Goal: Book appointment/travel/reservation

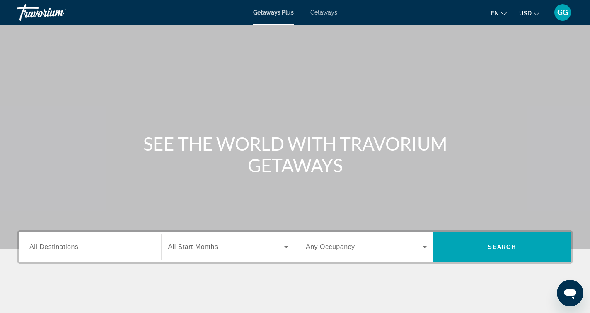
click at [326, 10] on span "Getaways" at bounding box center [324, 12] width 27 height 7
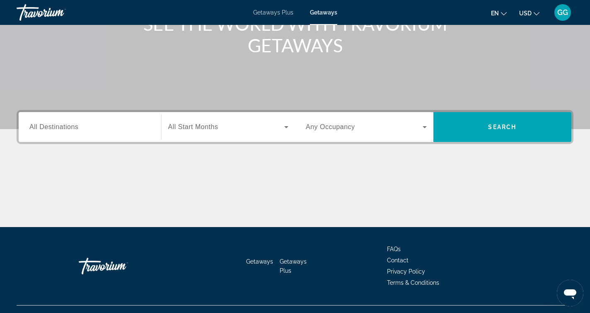
scroll to position [124, 0]
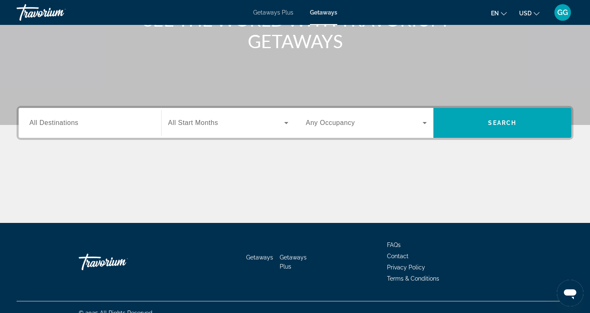
click at [106, 124] on input "Destination All Destinations" at bounding box center [89, 123] width 121 height 10
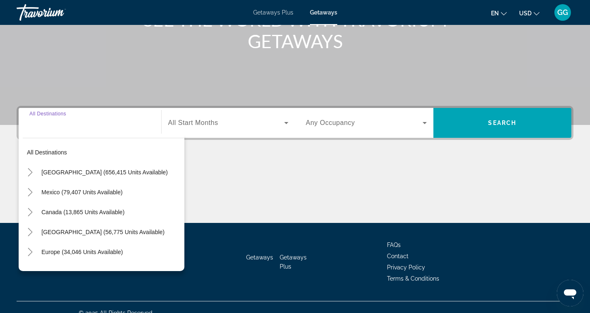
scroll to position [136, 0]
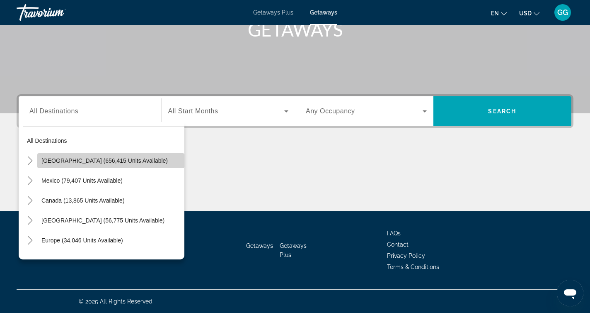
click at [51, 159] on span "[GEOGRAPHIC_DATA] (656,415 units available)" at bounding box center [104, 160] width 126 height 7
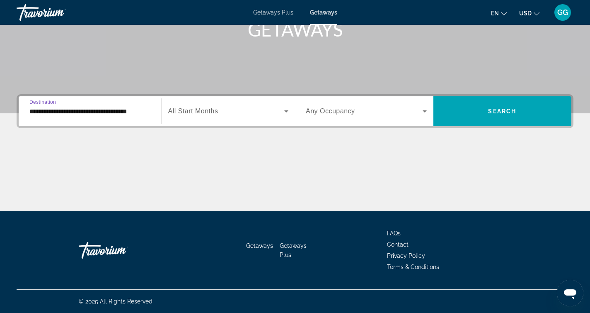
click at [93, 110] on input "**********" at bounding box center [89, 112] width 121 height 10
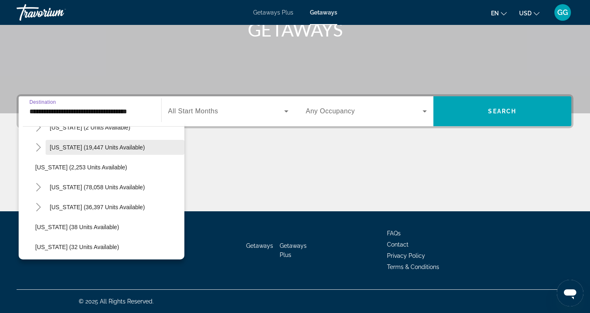
scroll to position [53, 0]
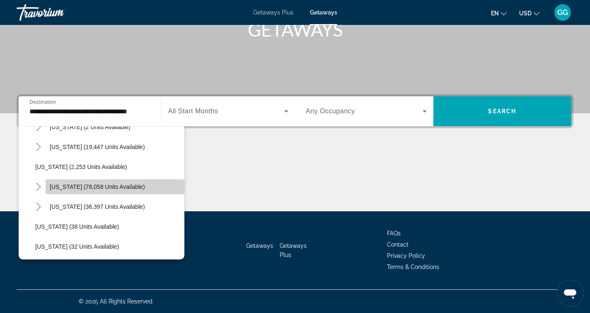
click at [116, 185] on span "[US_STATE] (78,058 units available)" at bounding box center [97, 186] width 95 height 7
type input "**********"
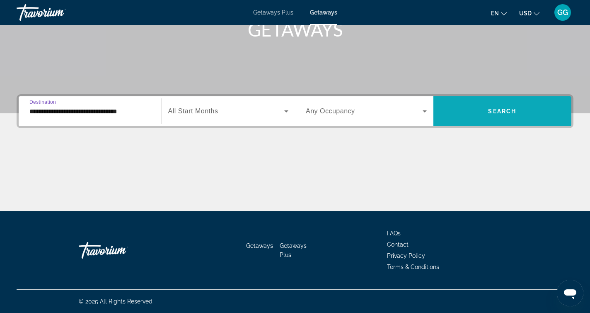
click at [497, 109] on span "Search" at bounding box center [502, 111] width 28 height 7
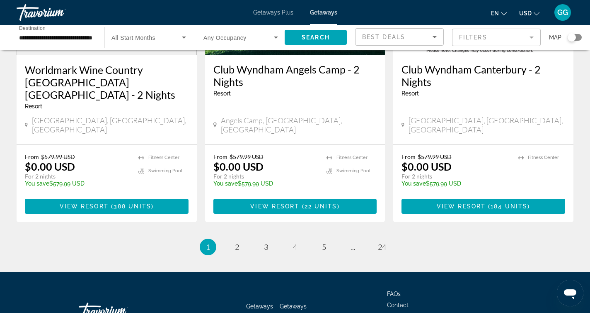
scroll to position [1068, 0]
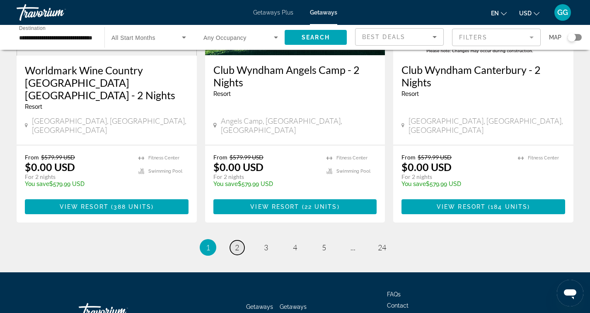
click at [235, 243] on span "2" at bounding box center [237, 247] width 4 height 9
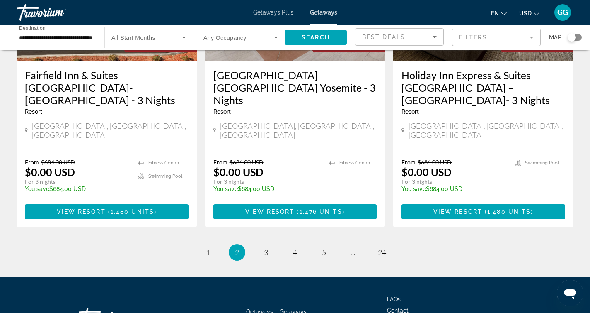
scroll to position [1063, 0]
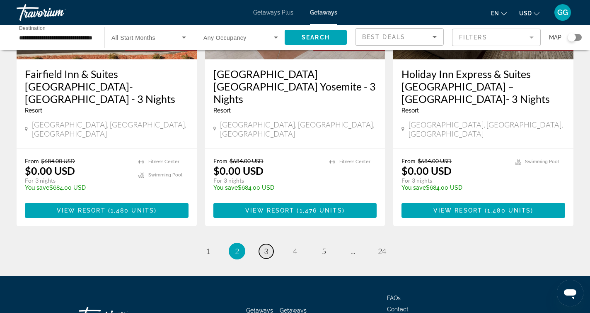
click at [267, 246] on span "3" at bounding box center [266, 250] width 4 height 9
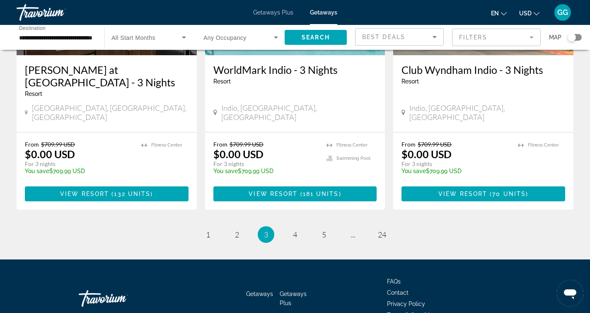
scroll to position [1079, 0]
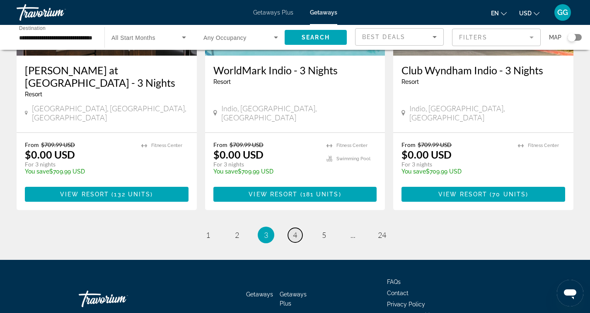
click at [297, 230] on span "4" at bounding box center [295, 234] width 4 height 9
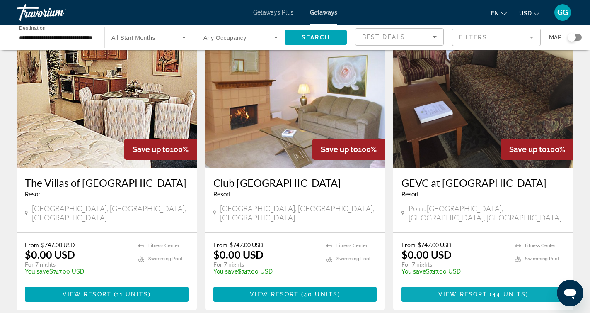
scroll to position [648, 0]
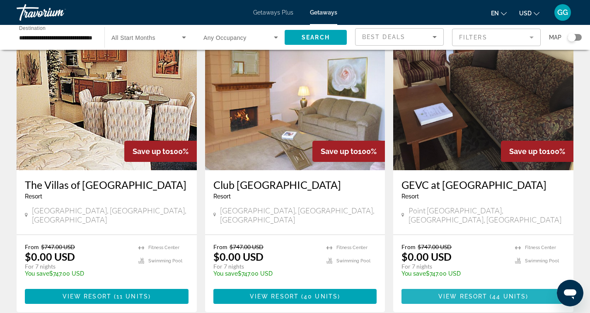
click at [488, 293] on span "Main content" at bounding box center [489, 296] width 2 height 7
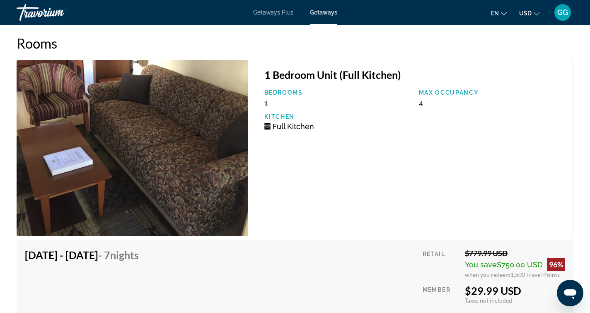
scroll to position [1405, 0]
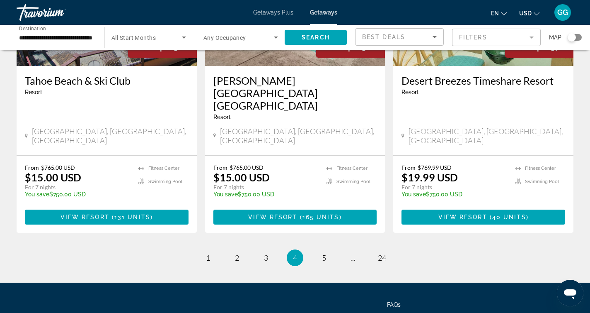
scroll to position [1052, 0]
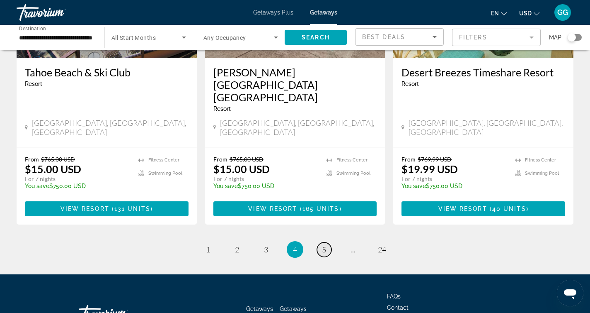
click at [324, 245] on span "5" at bounding box center [324, 249] width 4 height 9
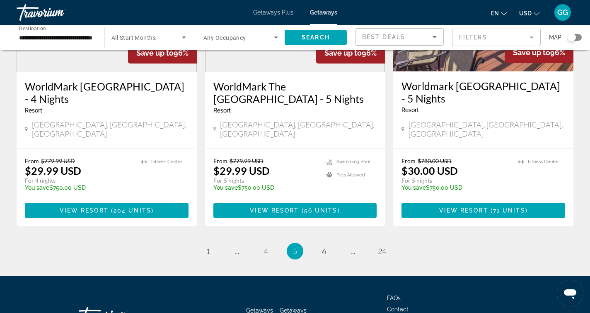
scroll to position [1040, 0]
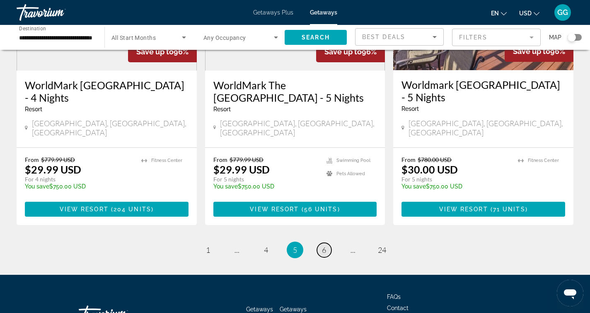
click at [324, 245] on span "6" at bounding box center [324, 249] width 4 height 9
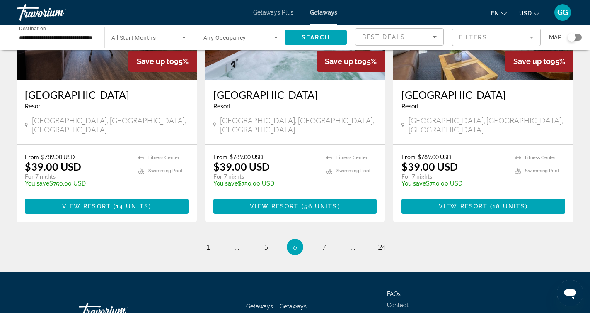
scroll to position [1041, 0]
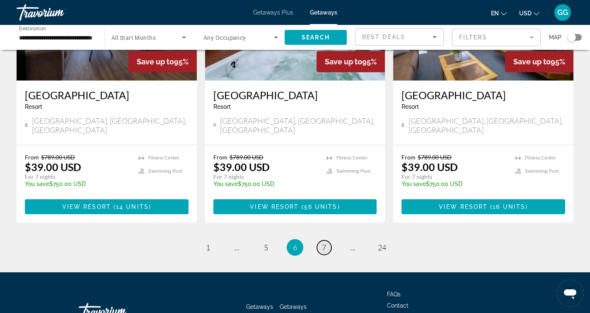
click at [323, 243] on span "7" at bounding box center [324, 247] width 4 height 9
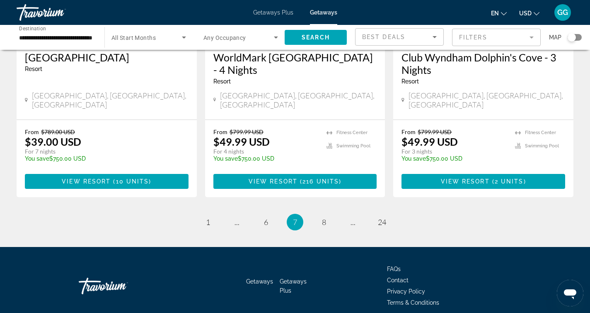
scroll to position [1079, 0]
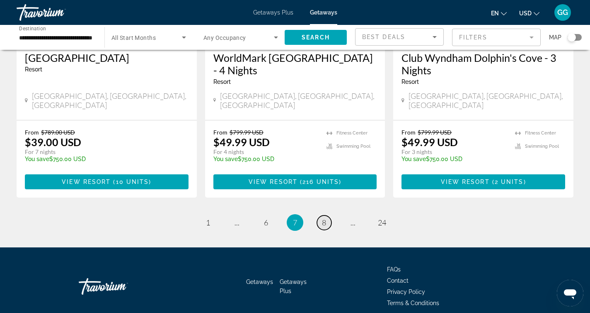
click at [325, 218] on span "8" at bounding box center [324, 222] width 4 height 9
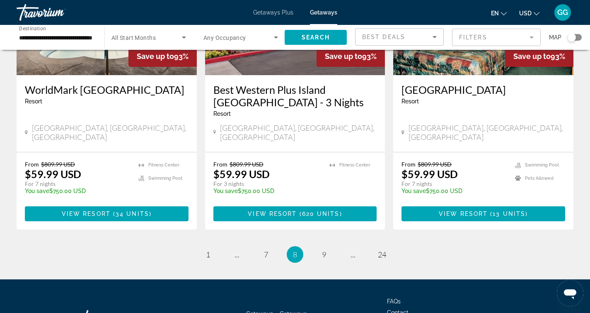
scroll to position [1067, 0]
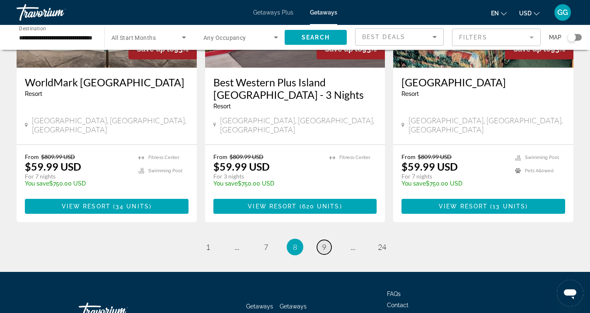
click at [320, 240] on link "page 9" at bounding box center [324, 247] width 15 height 15
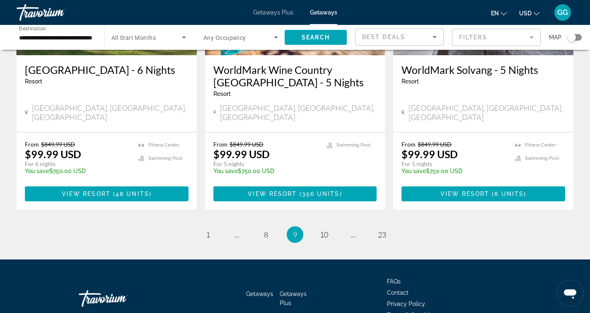
scroll to position [1066, 0]
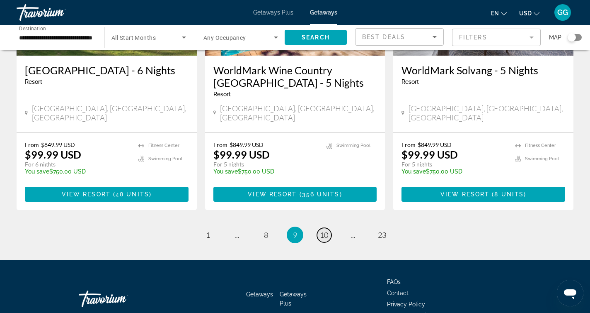
click at [322, 230] on span "10" at bounding box center [324, 234] width 8 height 9
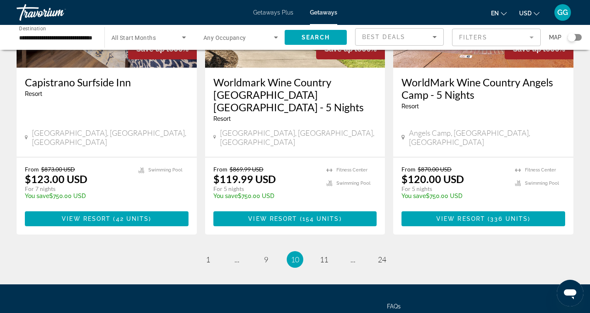
scroll to position [1079, 0]
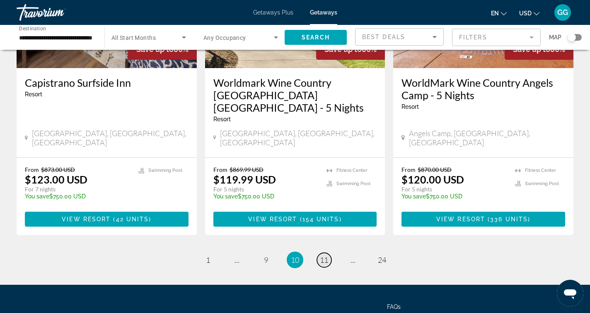
click at [324, 255] on span "11" at bounding box center [324, 259] width 8 height 9
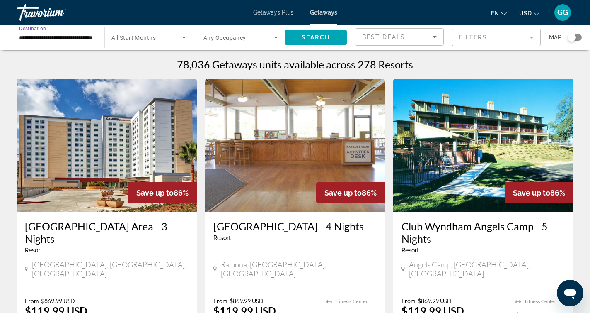
click at [87, 38] on input "**********" at bounding box center [56, 38] width 75 height 10
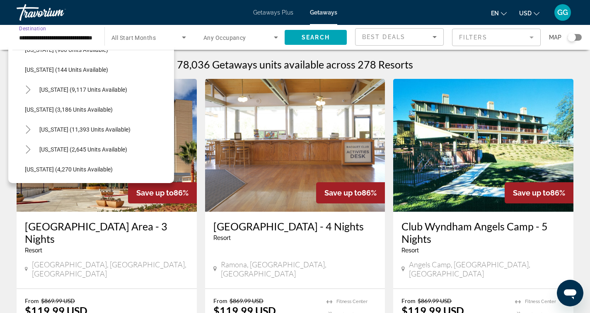
scroll to position [577, 0]
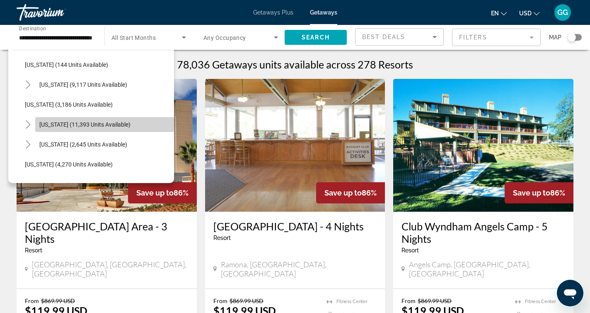
click at [107, 127] on span "[US_STATE] (11,393 units available)" at bounding box center [84, 124] width 91 height 7
type input "**********"
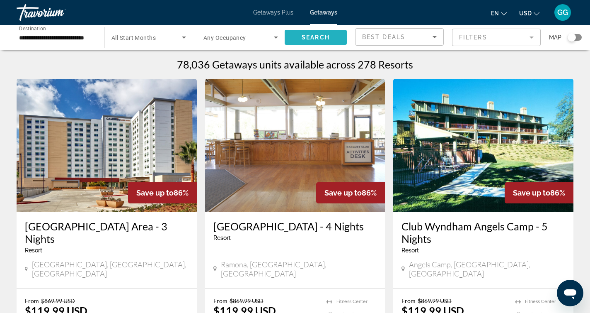
click at [327, 33] on span "Search widget" at bounding box center [316, 37] width 62 height 20
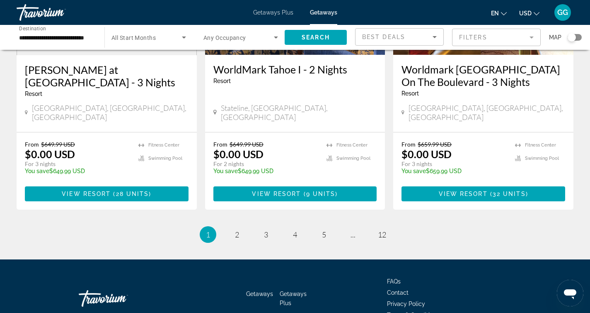
scroll to position [1080, 0]
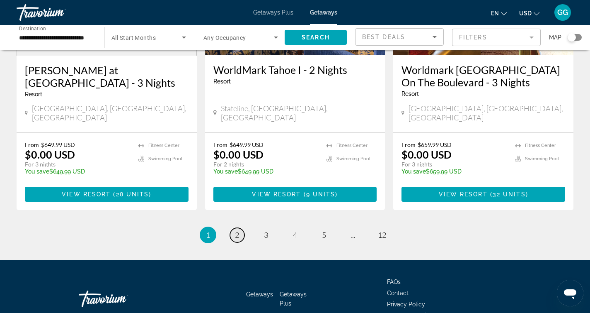
click at [236, 230] on span "2" at bounding box center [237, 234] width 4 height 9
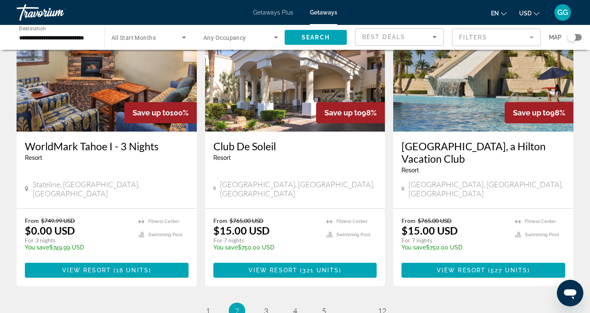
scroll to position [991, 0]
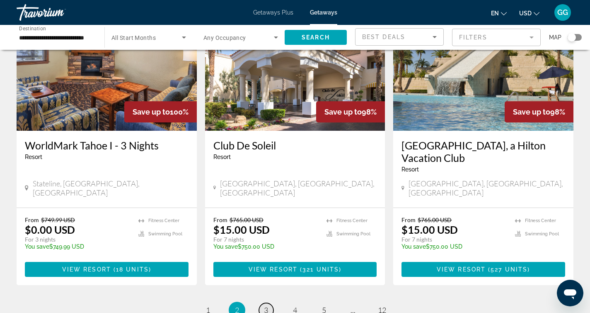
click at [267, 305] on span "3" at bounding box center [266, 309] width 4 height 9
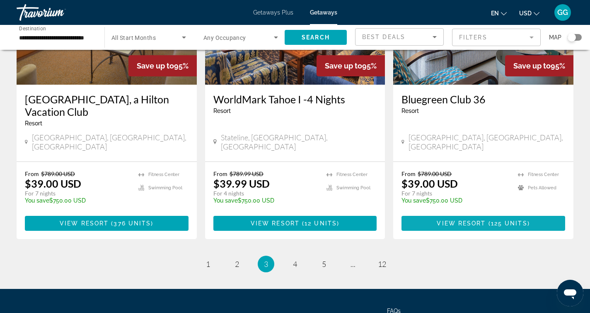
scroll to position [1038, 0]
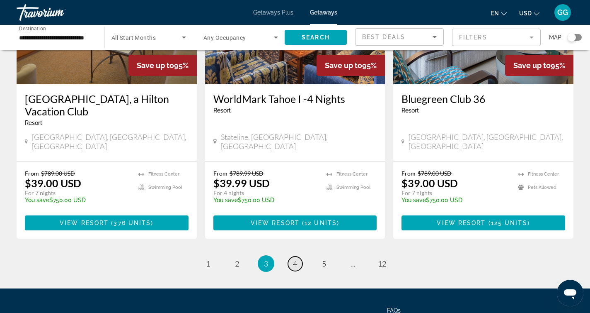
click at [295, 259] on span "4" at bounding box center [295, 263] width 4 height 9
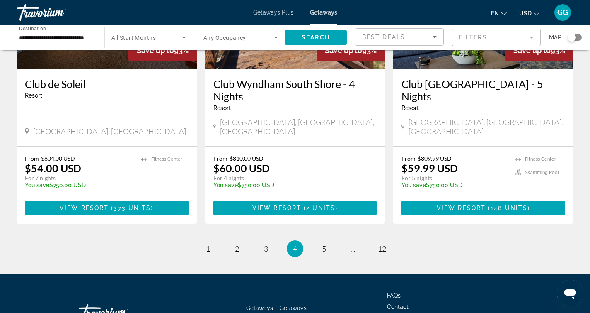
scroll to position [1070, 0]
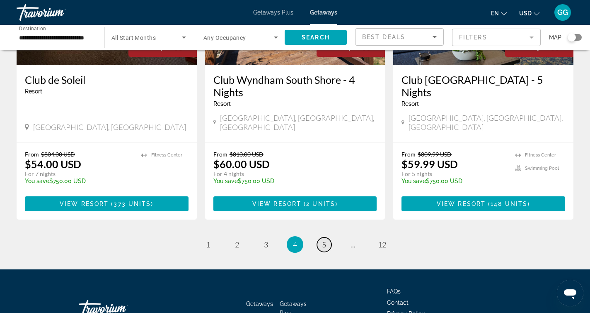
click at [328, 237] on link "page 5" at bounding box center [324, 244] width 15 height 15
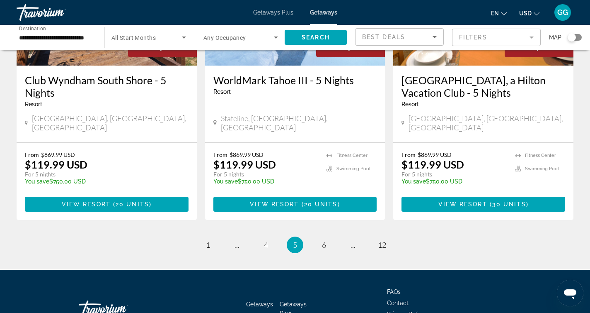
scroll to position [1067, 0]
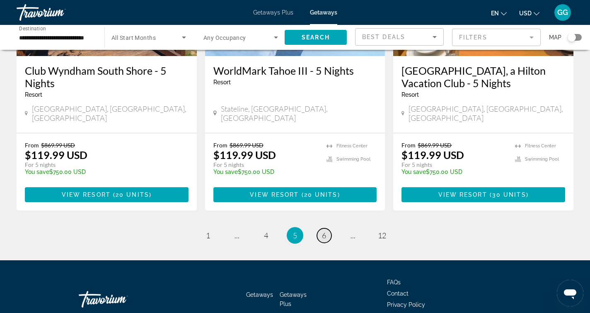
click at [325, 231] on span "6" at bounding box center [324, 235] width 4 height 9
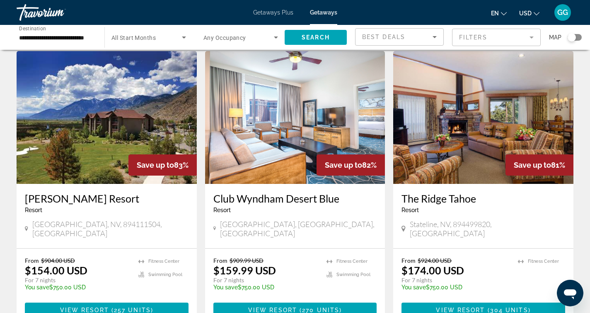
scroll to position [621, 0]
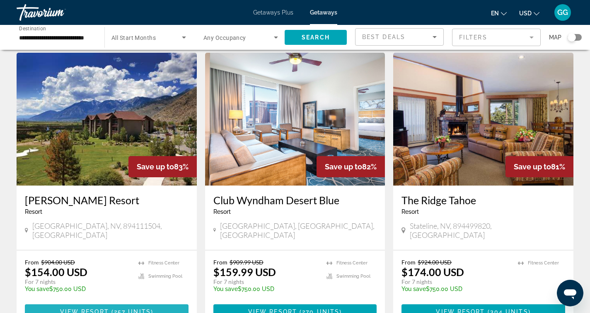
click at [162, 301] on span "Main content" at bounding box center [107, 311] width 164 height 20
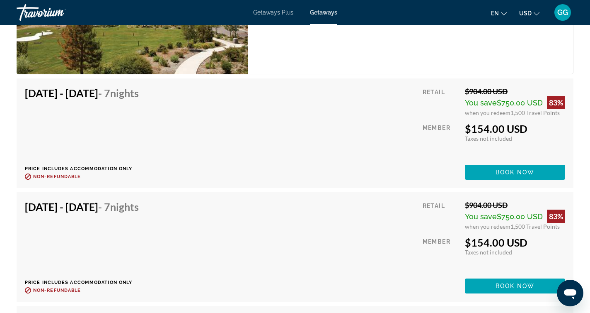
scroll to position [1523, 0]
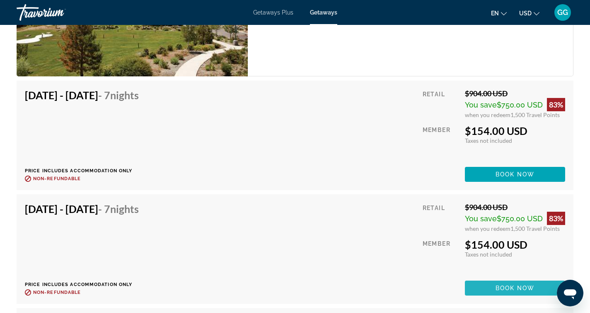
click at [487, 285] on span "Main content" at bounding box center [515, 288] width 100 height 20
